Goal: Information Seeking & Learning: Learn about a topic

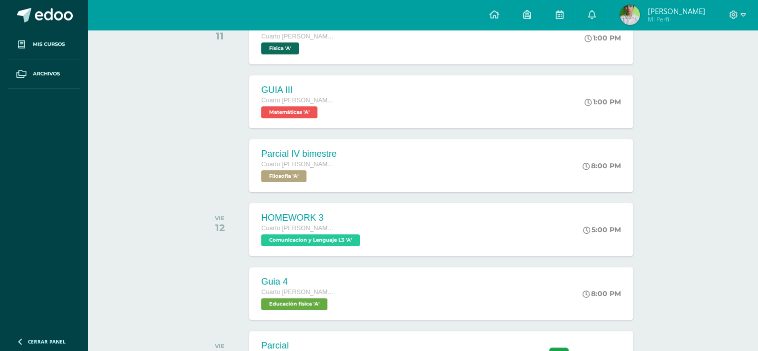
scroll to position [264, 0]
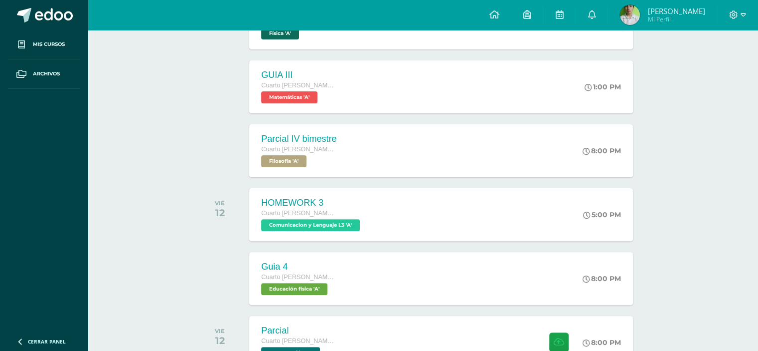
click at [59, 41] on span "Mis cursos" at bounding box center [49, 44] width 32 height 8
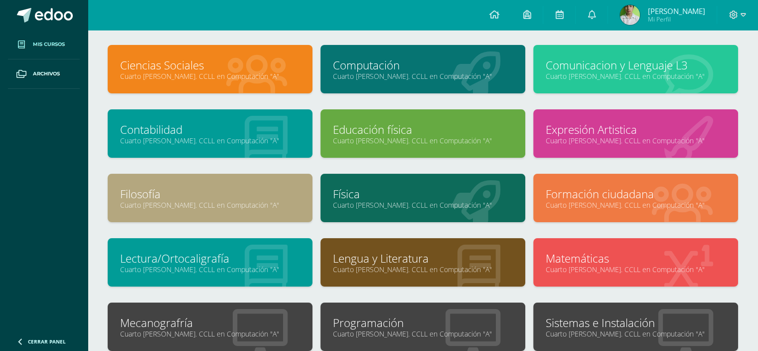
scroll to position [46, 0]
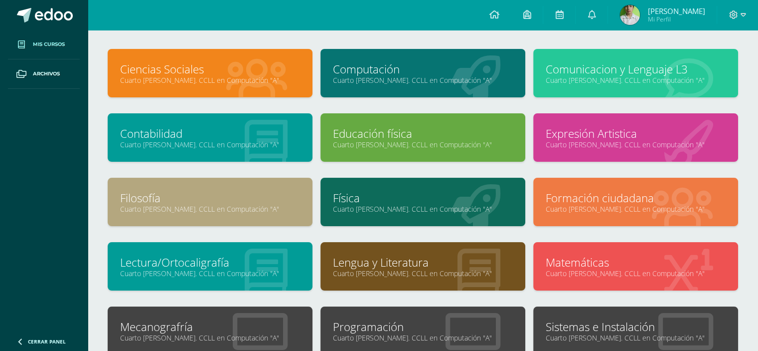
click at [236, 80] on link "Cuarto [PERSON_NAME]. CCLL en Computación "A"" at bounding box center [210, 79] width 180 height 9
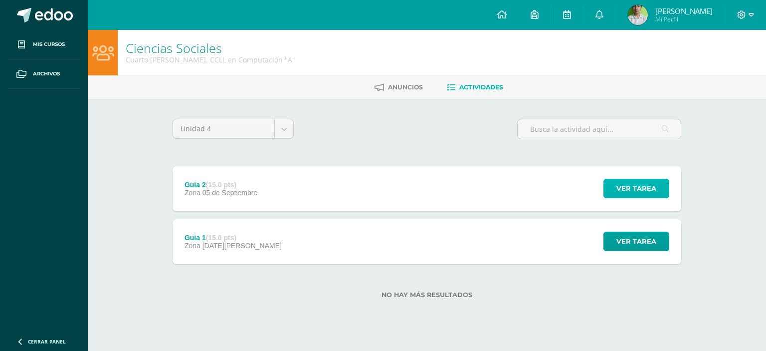
click at [667, 182] on button "Ver tarea" at bounding box center [636, 188] width 66 height 19
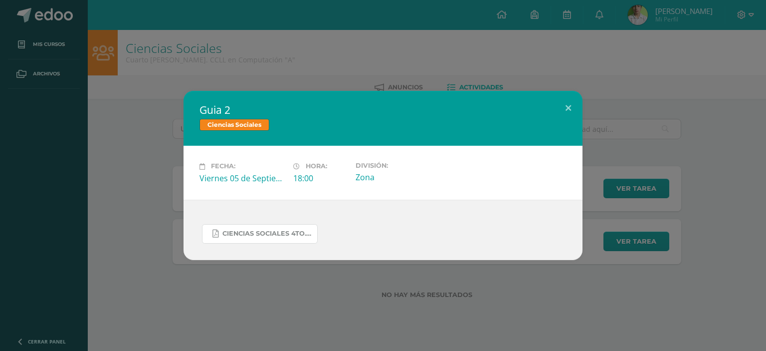
click at [279, 237] on span "Ciencias Sociales 4to..docx.pdf" at bounding box center [267, 233] width 90 height 8
